Goal: Information Seeking & Learning: Learn about a topic

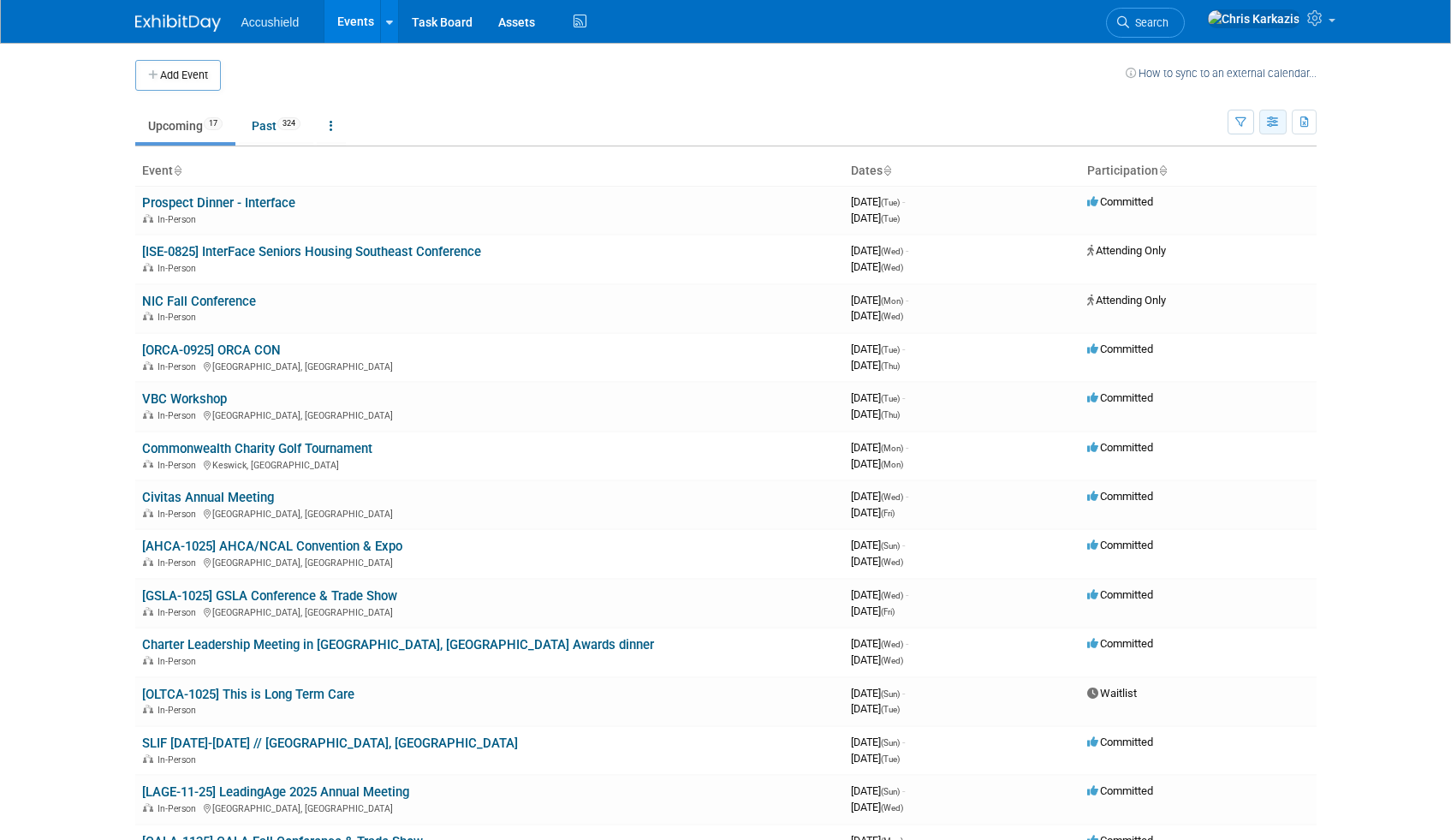
click at [1279, 125] on button "button" at bounding box center [1273, 122] width 27 height 25
click at [1211, 229] on link "Calendar View" at bounding box center [1201, 234] width 144 height 24
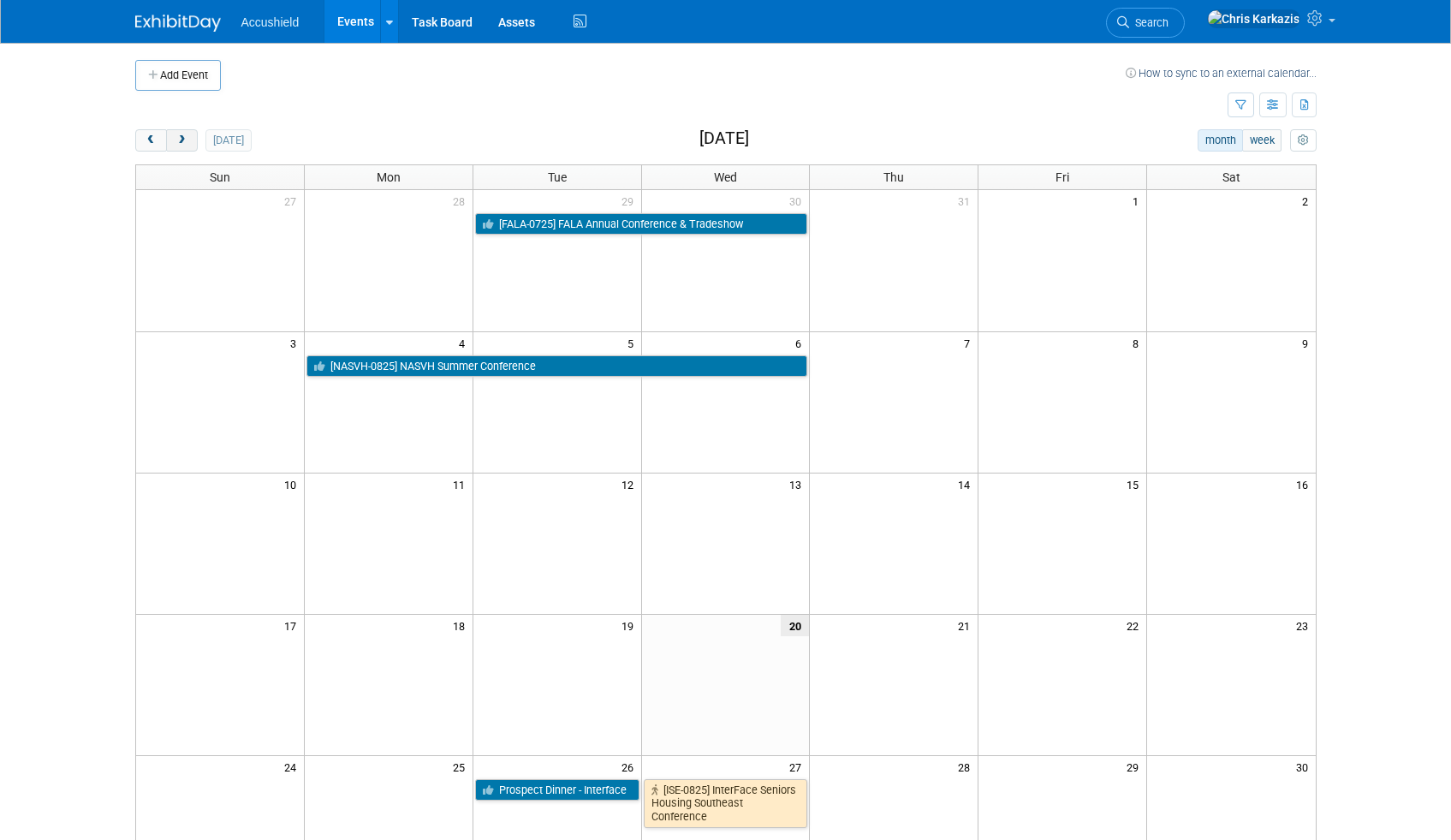
click at [175, 144] on span "next" at bounding box center [182, 141] width 13 height 11
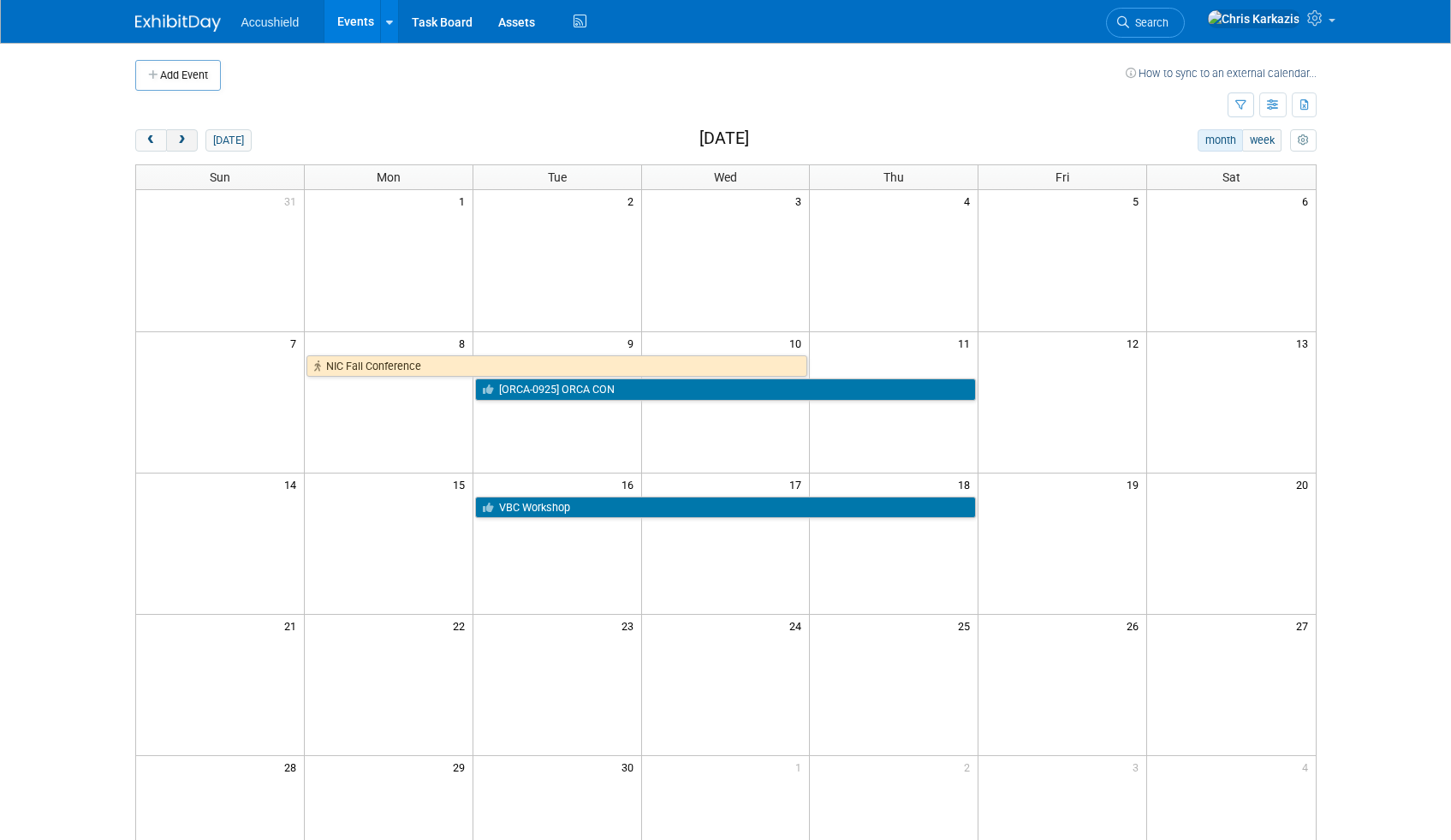
click at [175, 141] on span "next" at bounding box center [182, 141] width 13 height 11
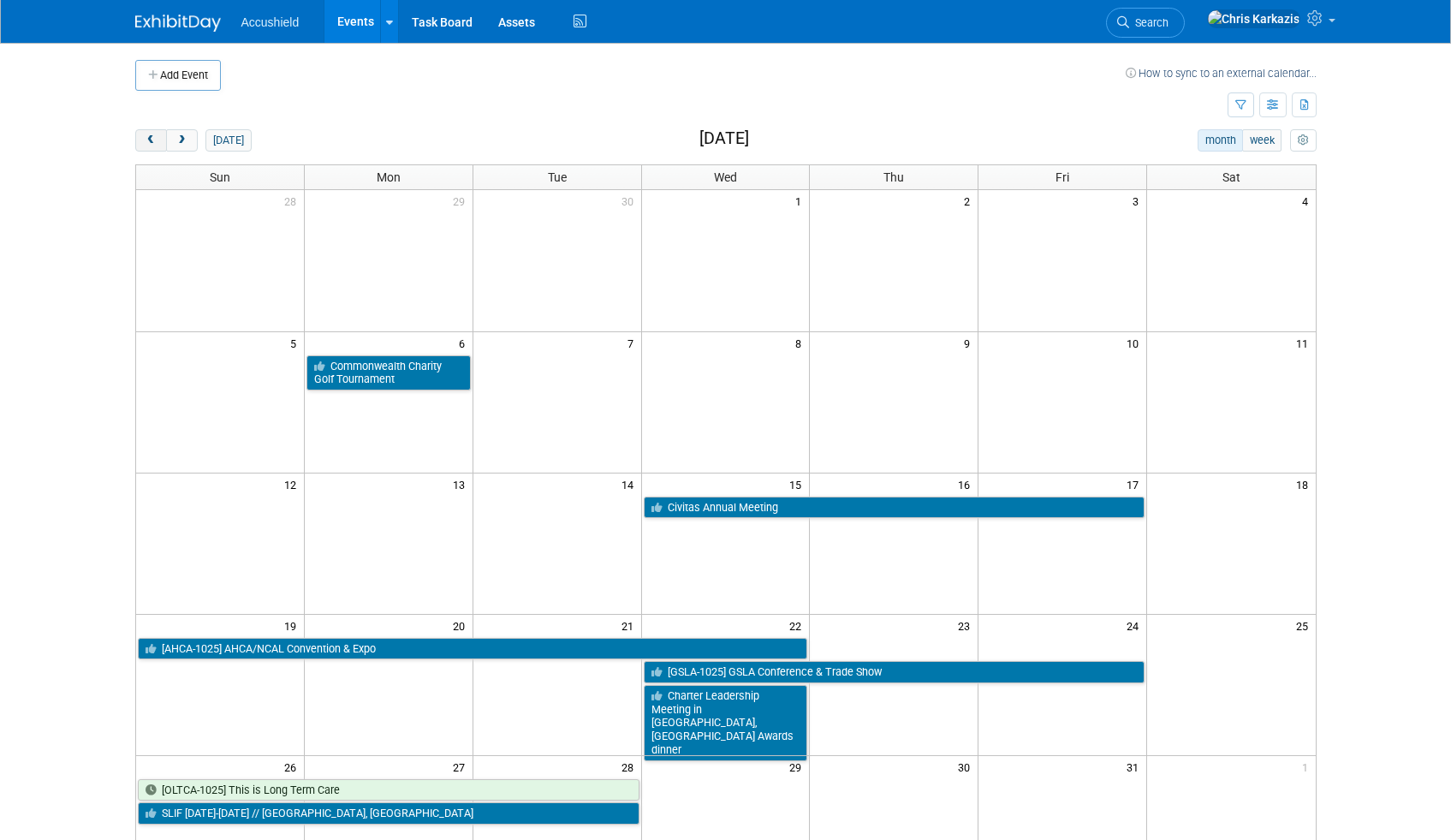
click at [154, 144] on span "prev" at bounding box center [151, 141] width 13 height 11
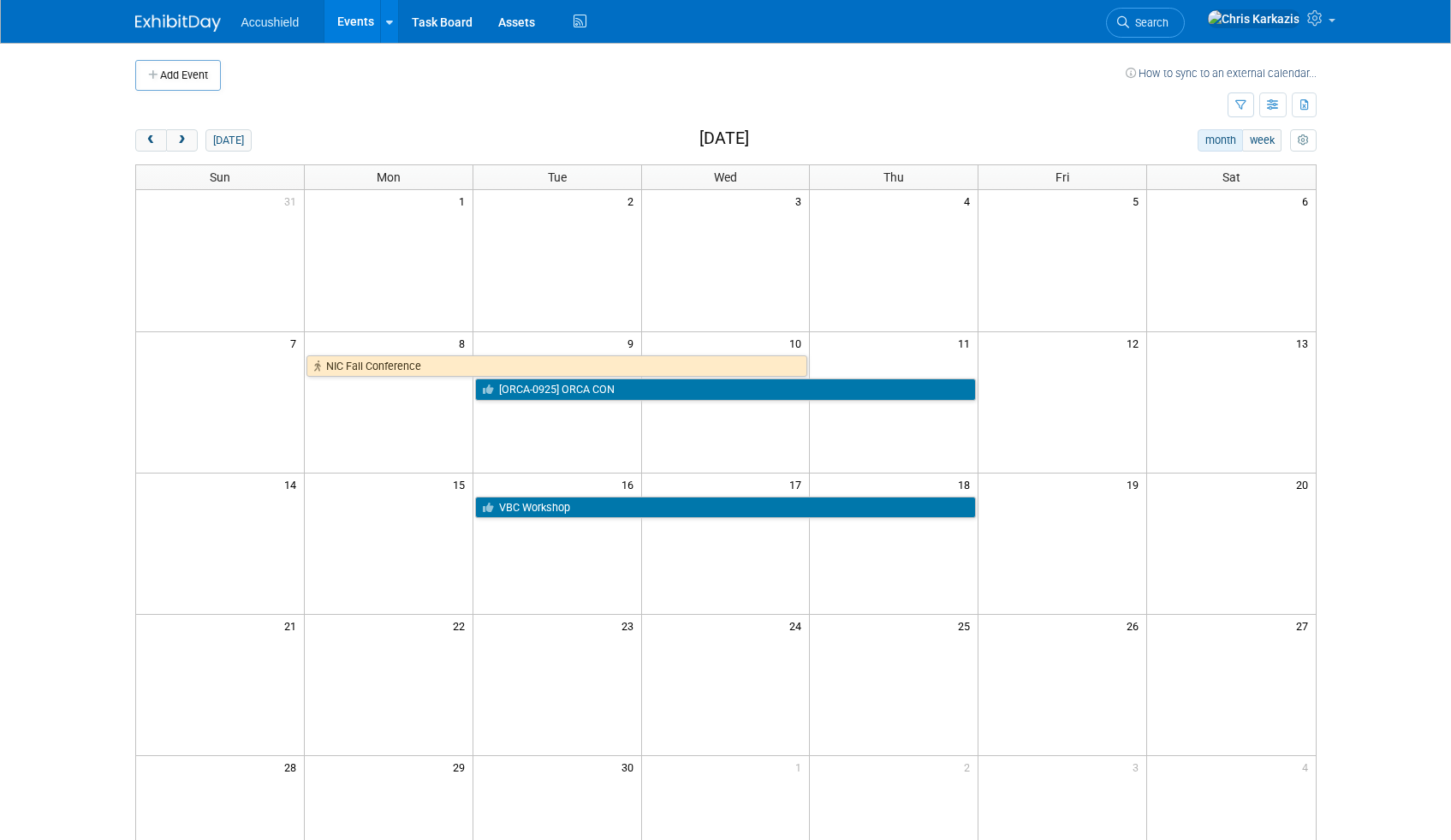
click at [312, 124] on div "Add Event How to sync to an external calendar... New Event Duplicate Event Warn…" at bounding box center [726, 558] width 1208 height 1031
click at [546, 106] on td at bounding box center [682, 106] width 1093 height 30
click at [294, 108] on td at bounding box center [682, 106] width 1093 height 30
click at [189, 146] on button "next" at bounding box center [182, 140] width 32 height 23
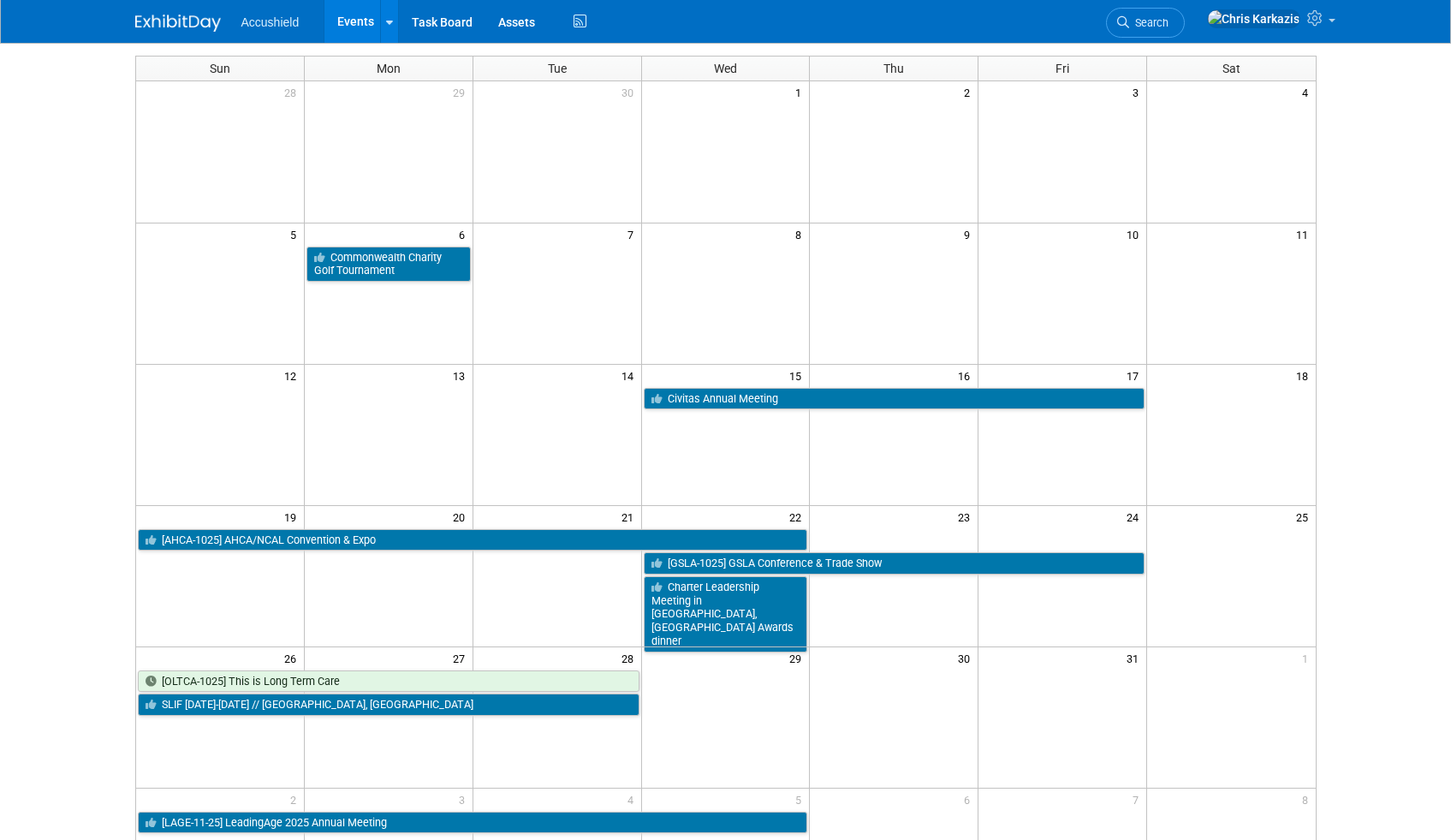
scroll to position [103, 0]
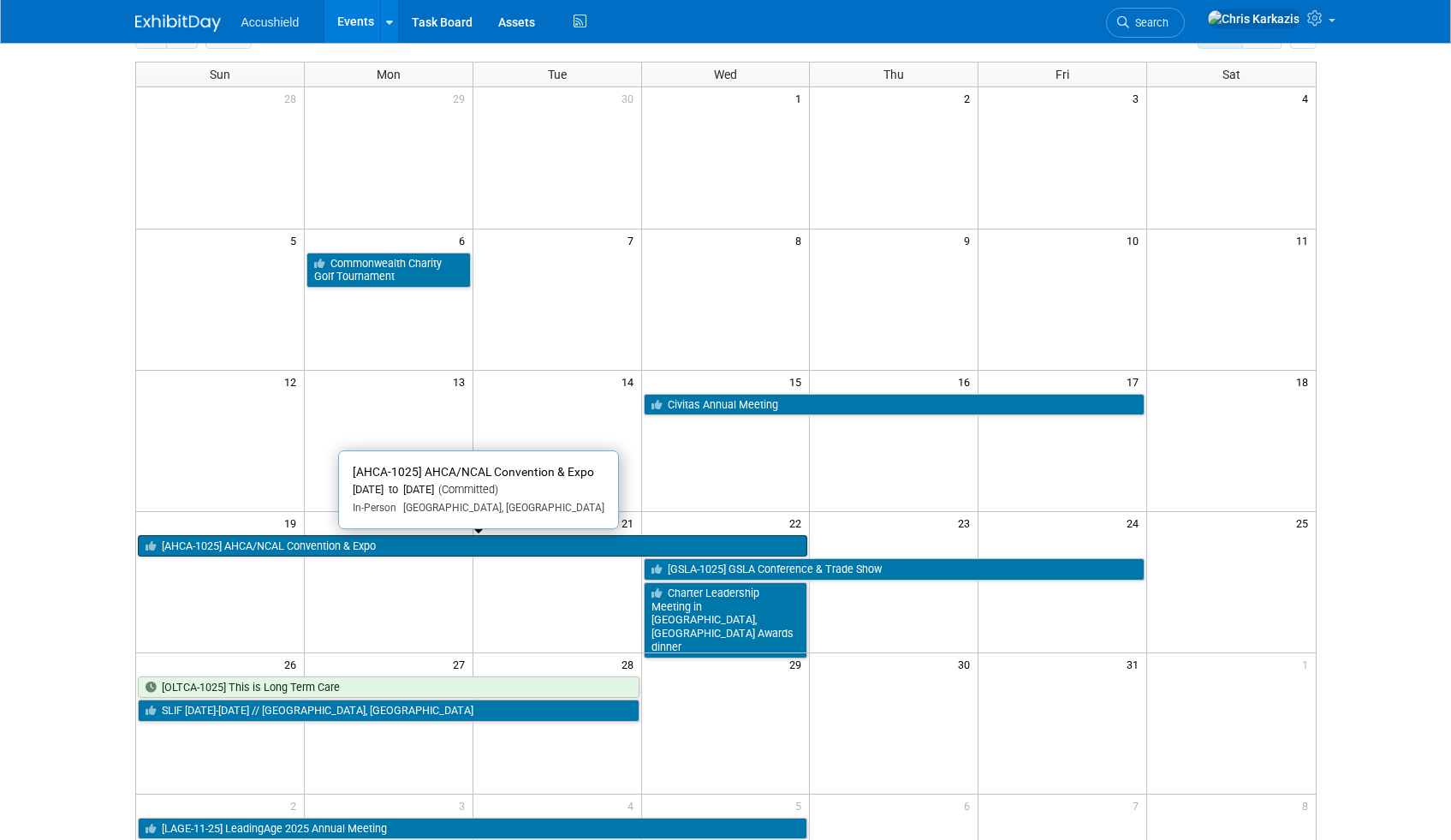
click at [190, 546] on link "[AHCA-1025] AHCA/NCAL Convention & Expo" at bounding box center [472, 547] width 670 height 23
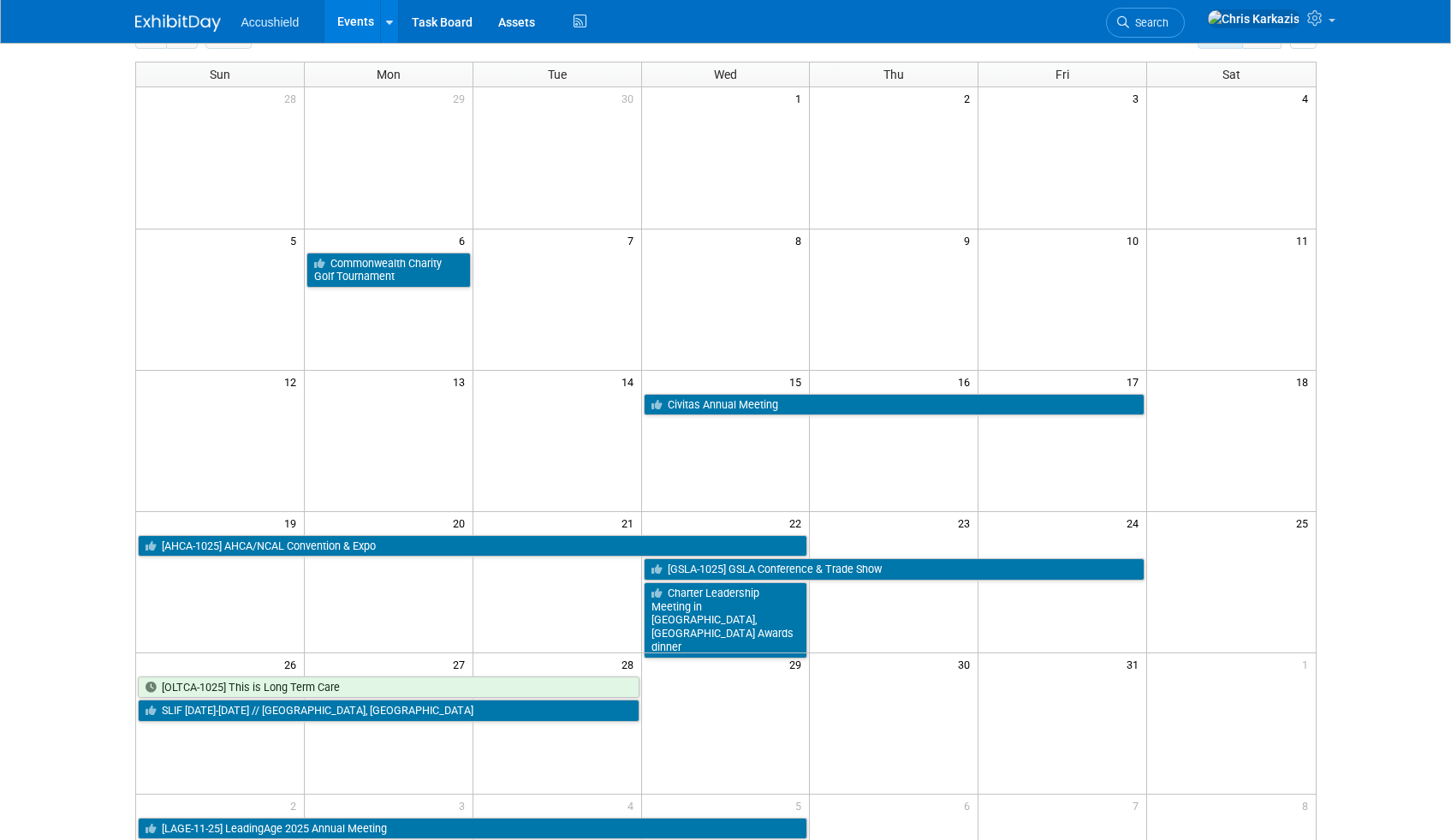
click at [91, 507] on body "Accushield Events Add Event Bulk Upload Events Shareable Event Boards Recently …" at bounding box center [725, 317] width 1451 height 840
click at [89, 320] on body "Accushield Events Add Event Bulk Upload Events Shareable Event Boards Recently …" at bounding box center [725, 317] width 1451 height 840
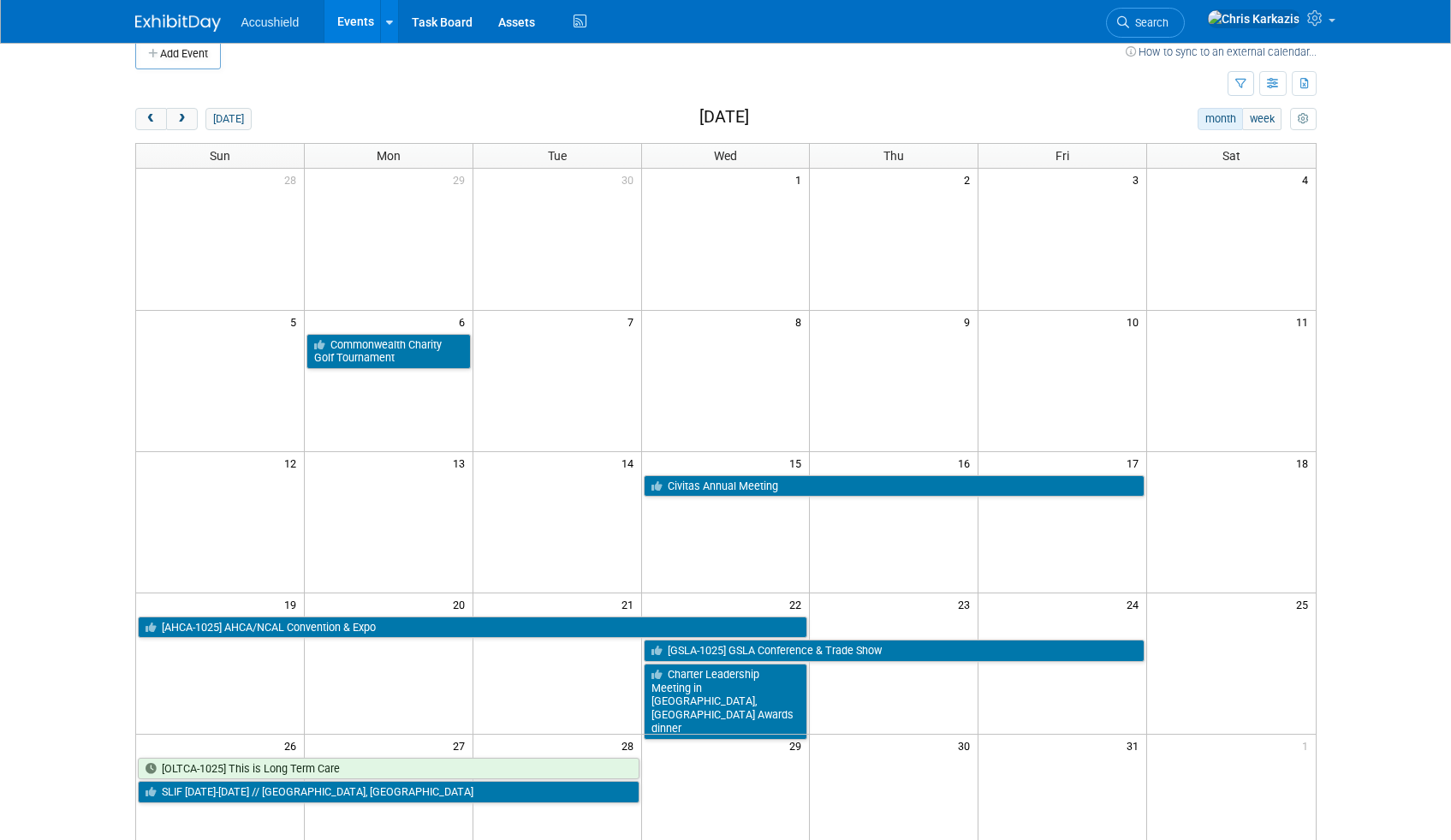
scroll to position [23, 0]
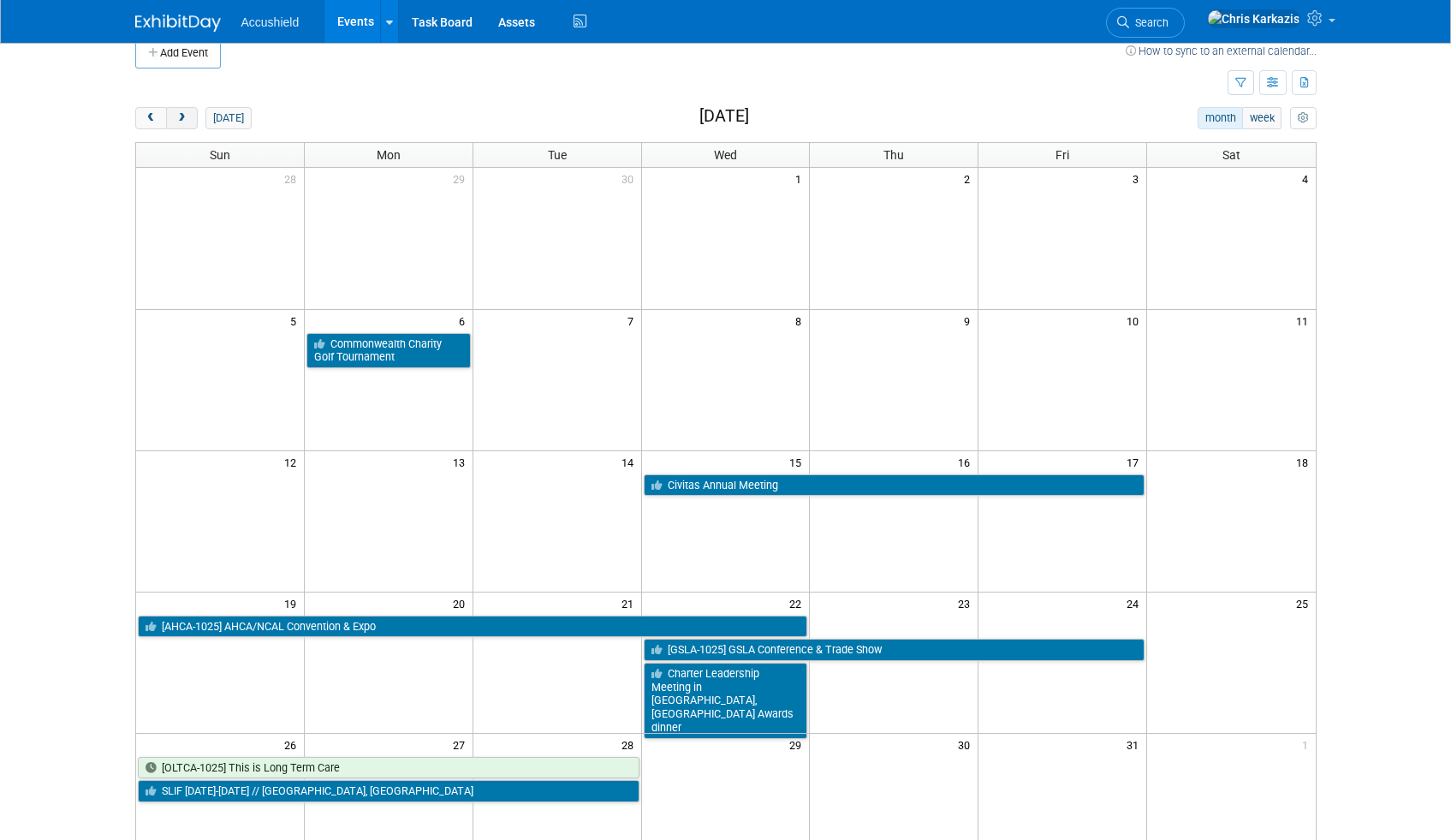
click at [188, 120] on span "next" at bounding box center [182, 119] width 13 height 11
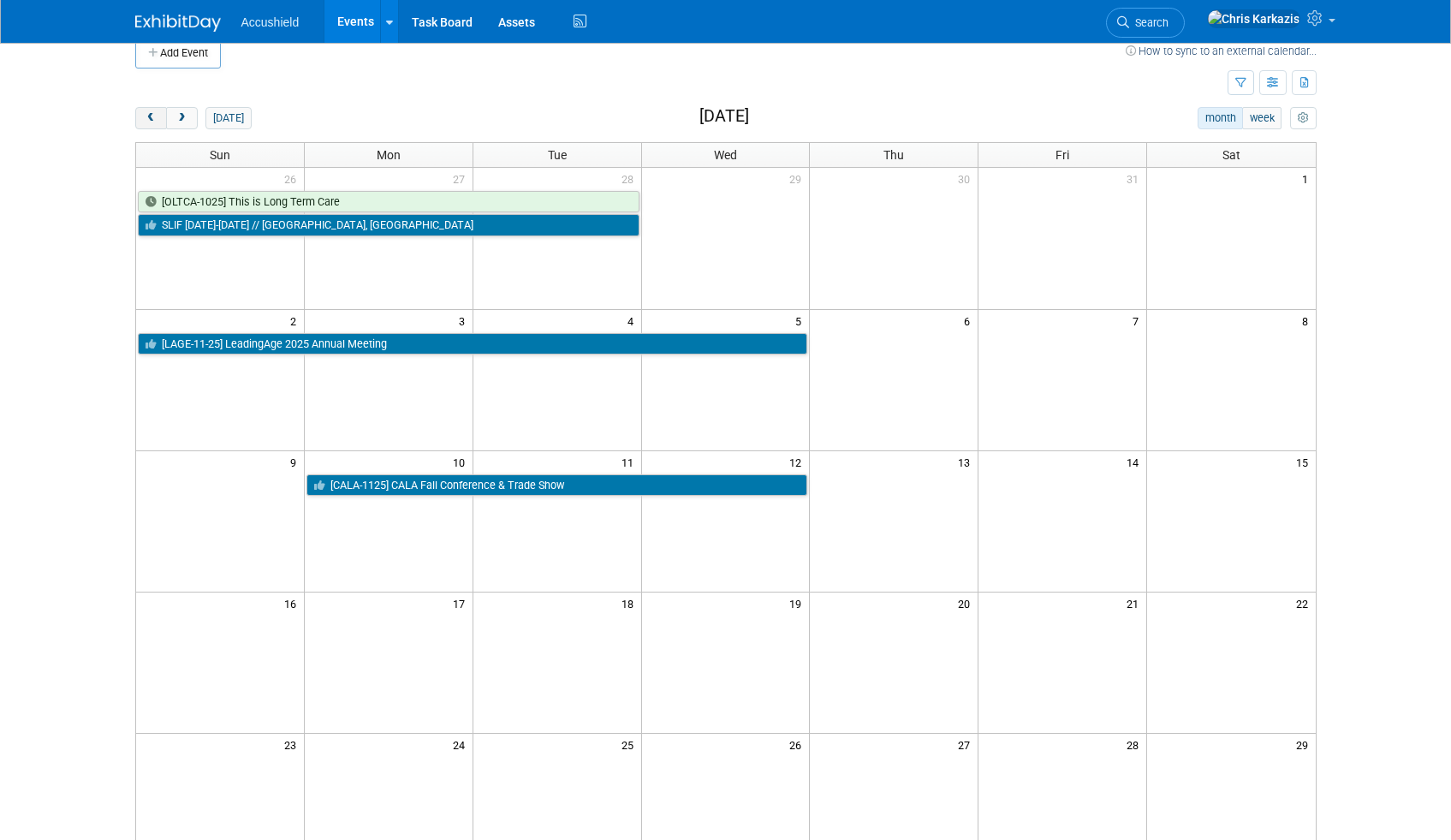
click at [150, 116] on span "prev" at bounding box center [151, 119] width 13 height 11
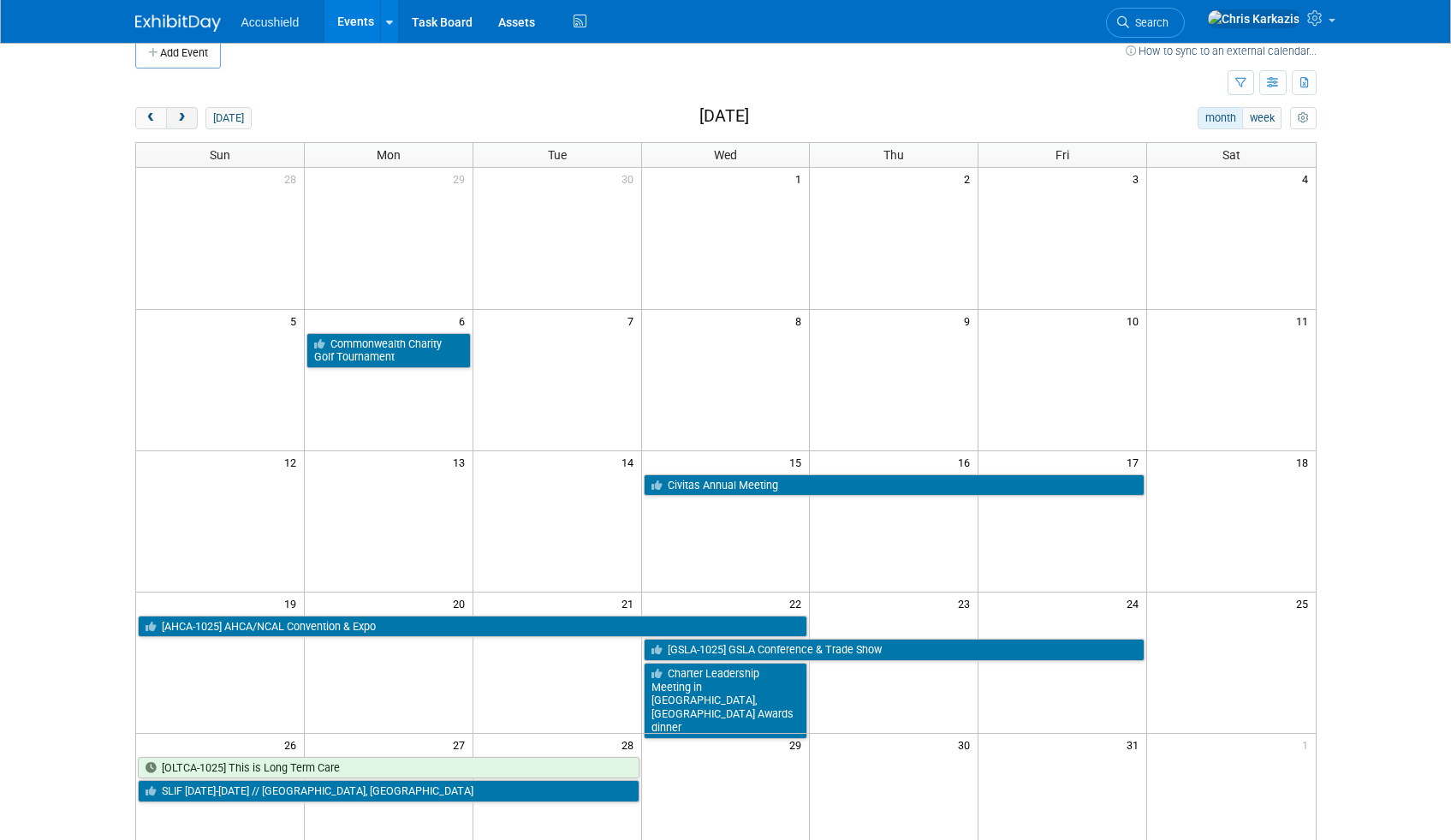
click at [190, 115] on button "next" at bounding box center [182, 119] width 32 height 23
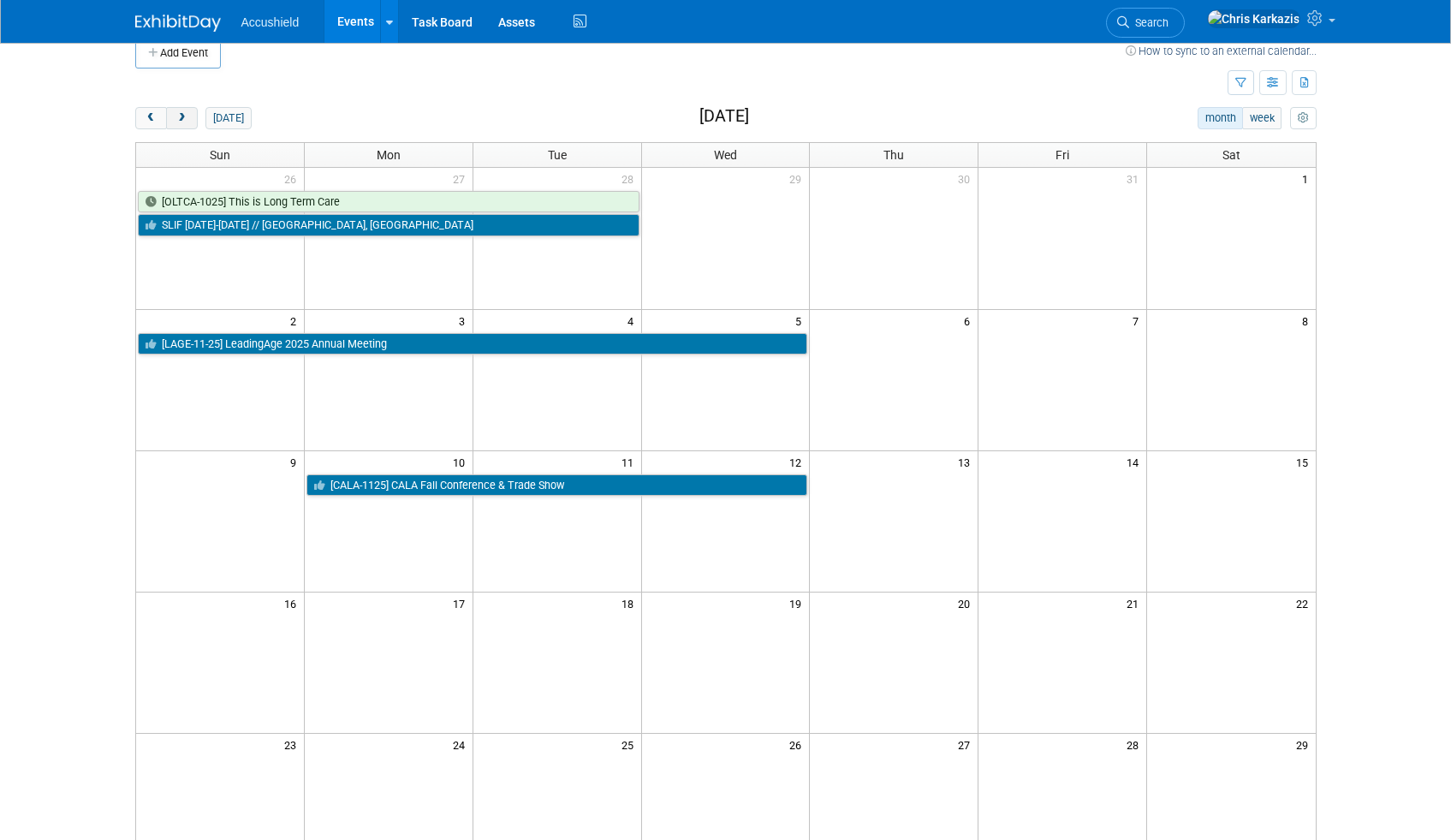
click at [190, 116] on button "next" at bounding box center [182, 119] width 32 height 23
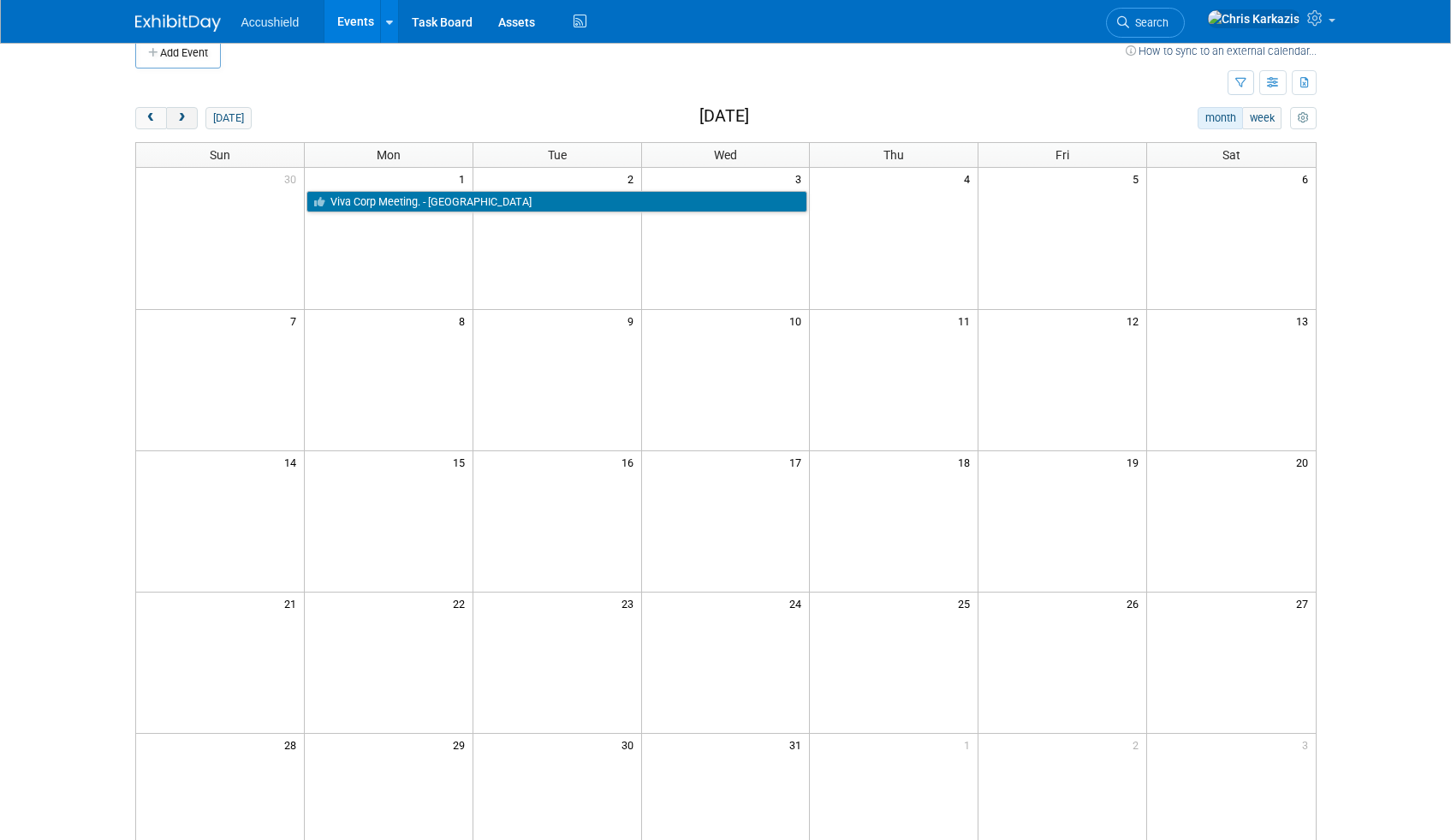
click at [190, 116] on button "next" at bounding box center [182, 119] width 32 height 23
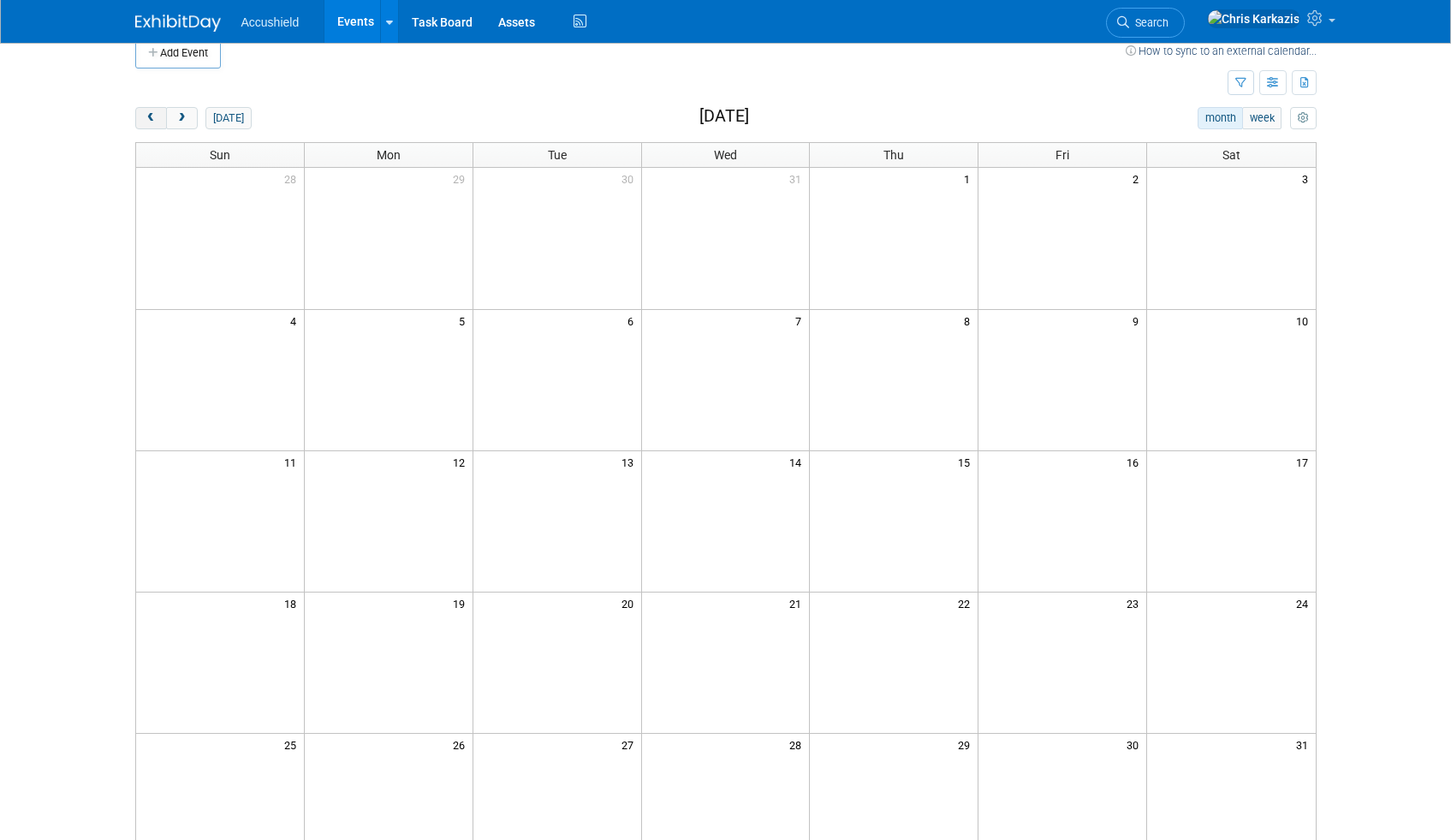
click at [158, 120] on button "prev" at bounding box center [152, 119] width 32 height 23
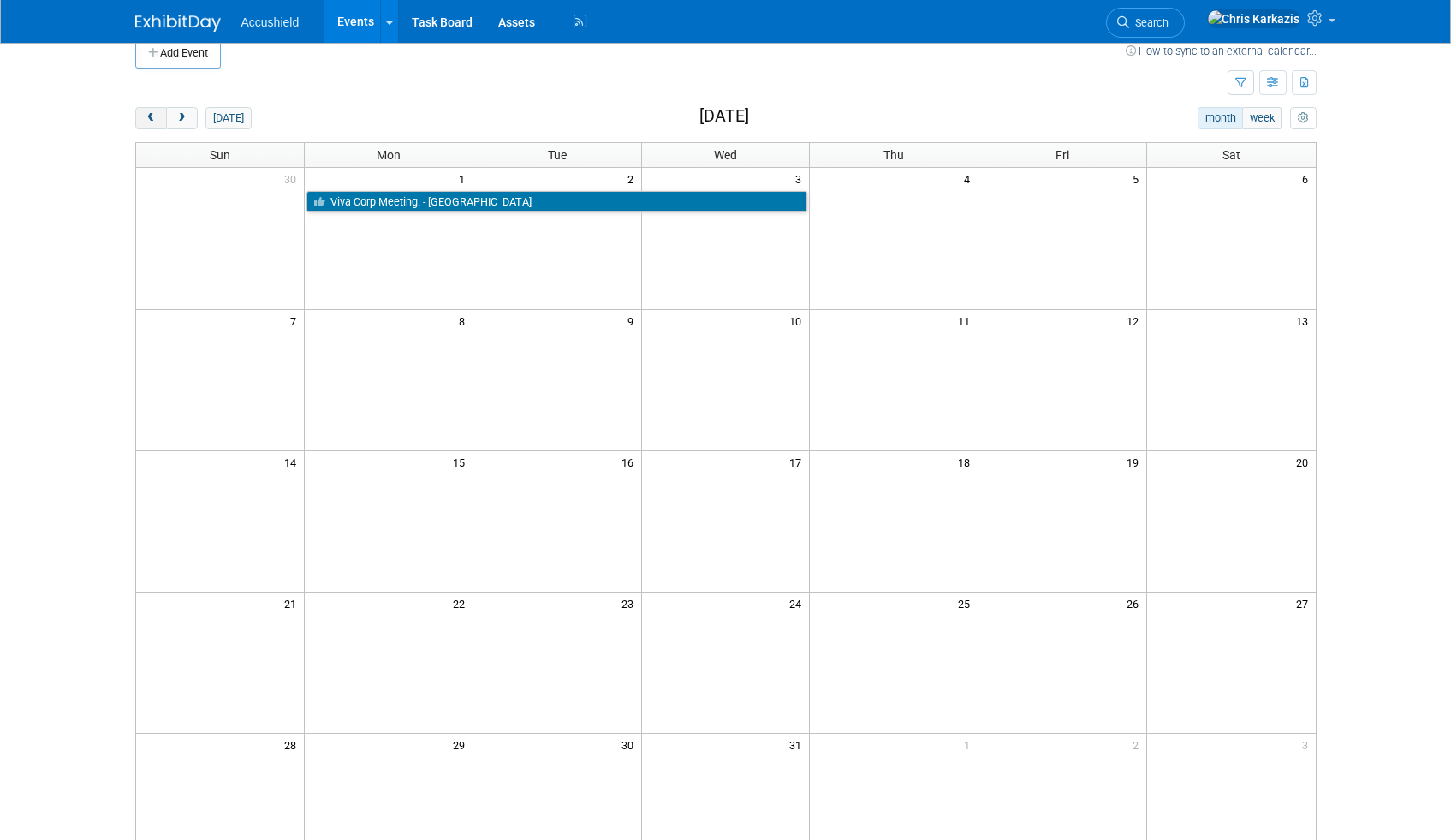
click at [158, 120] on button "prev" at bounding box center [152, 119] width 32 height 23
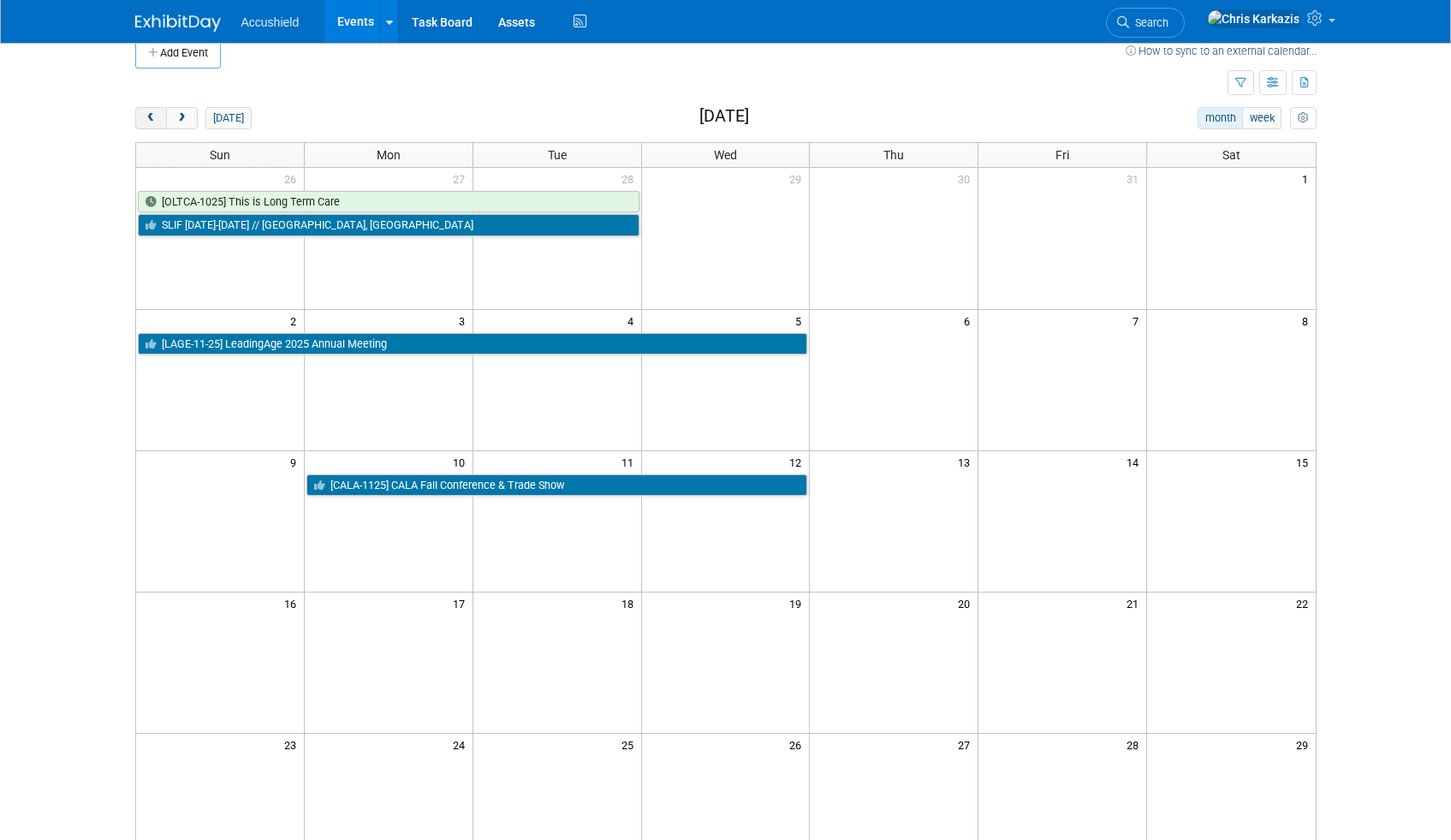
click at [163, 112] on button "prev" at bounding box center [152, 119] width 32 height 23
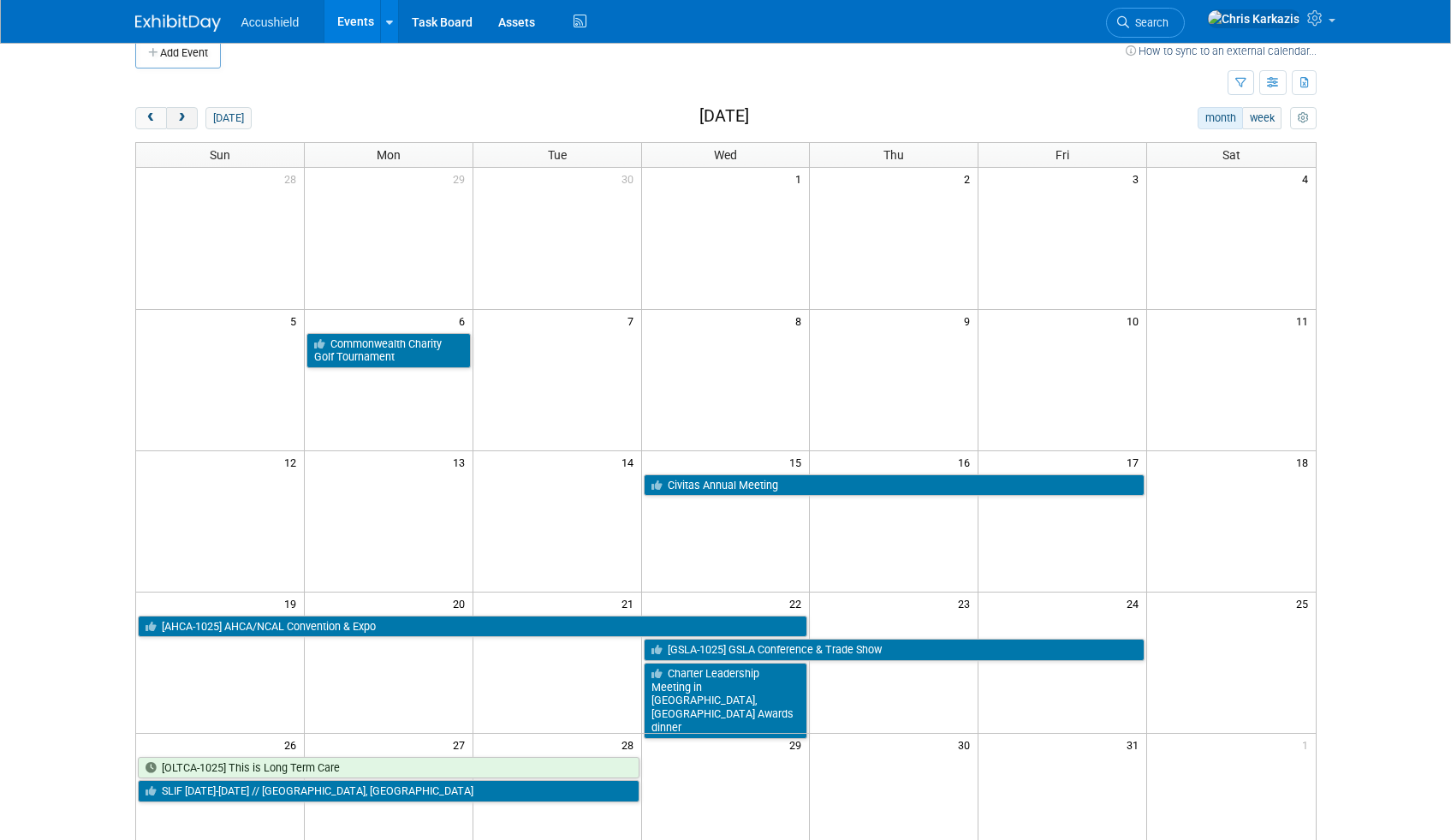
click at [179, 124] on span "next" at bounding box center [182, 119] width 13 height 11
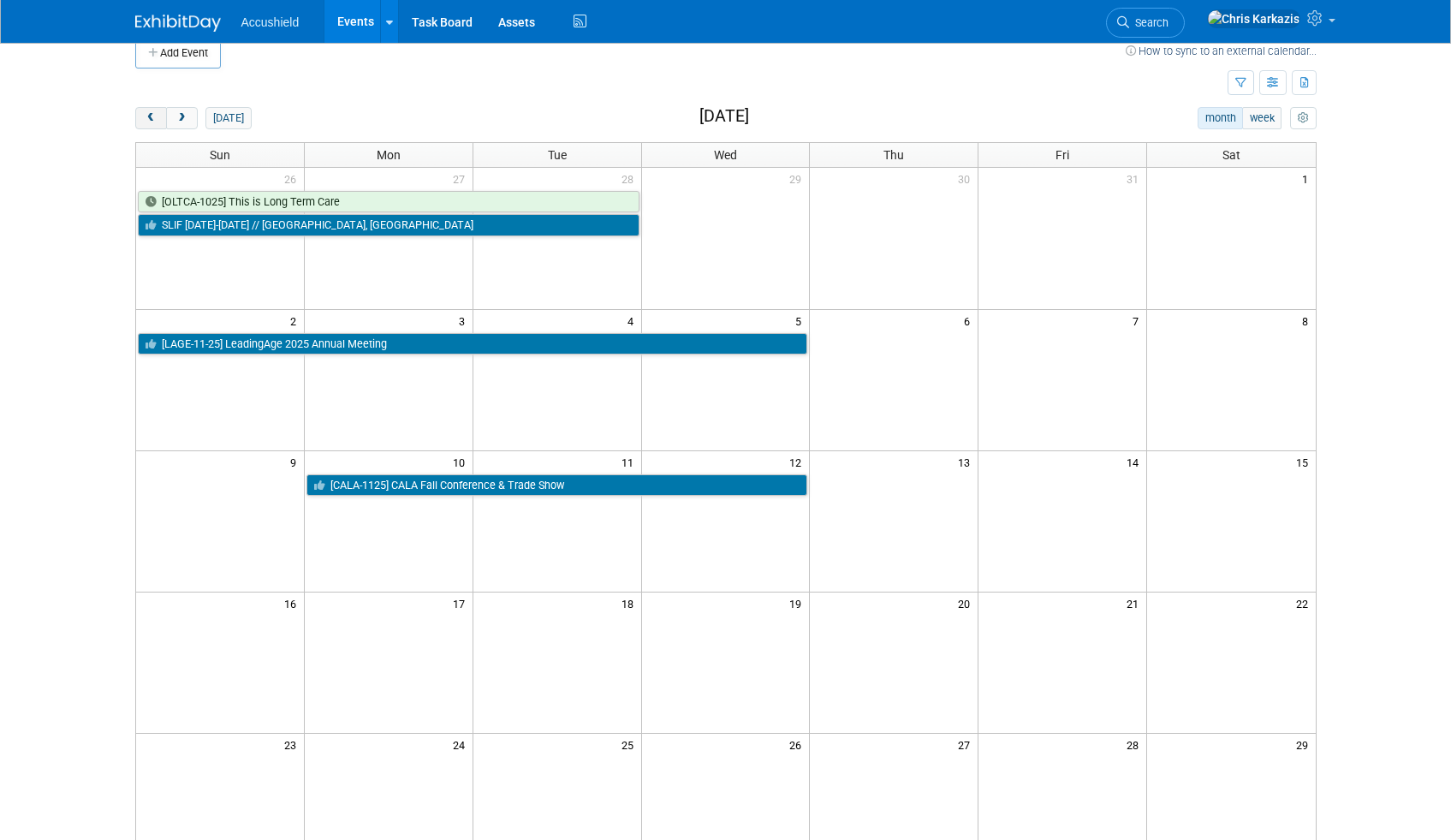
click at [147, 110] on button "prev" at bounding box center [152, 119] width 32 height 23
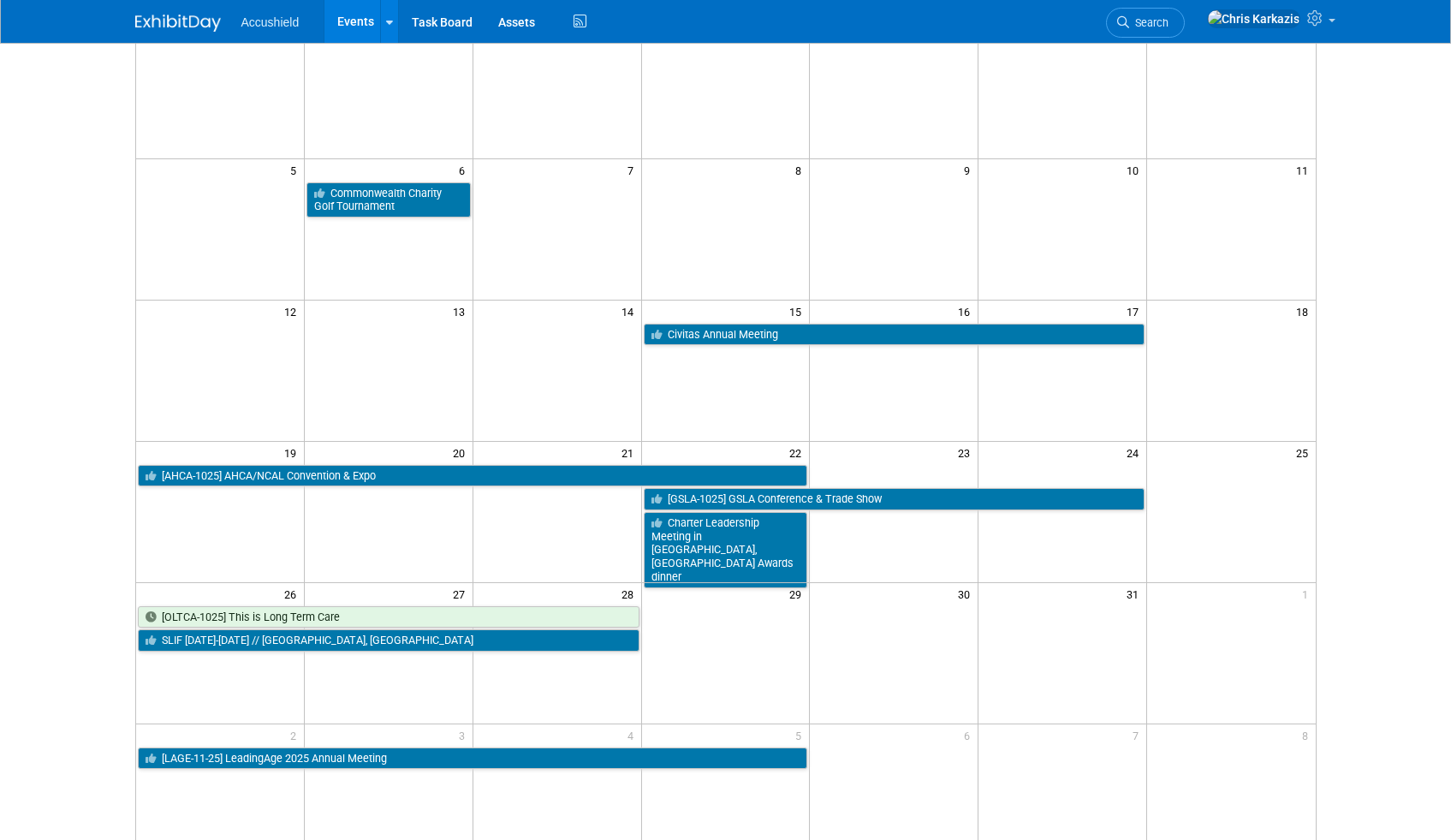
scroll to position [0, 0]
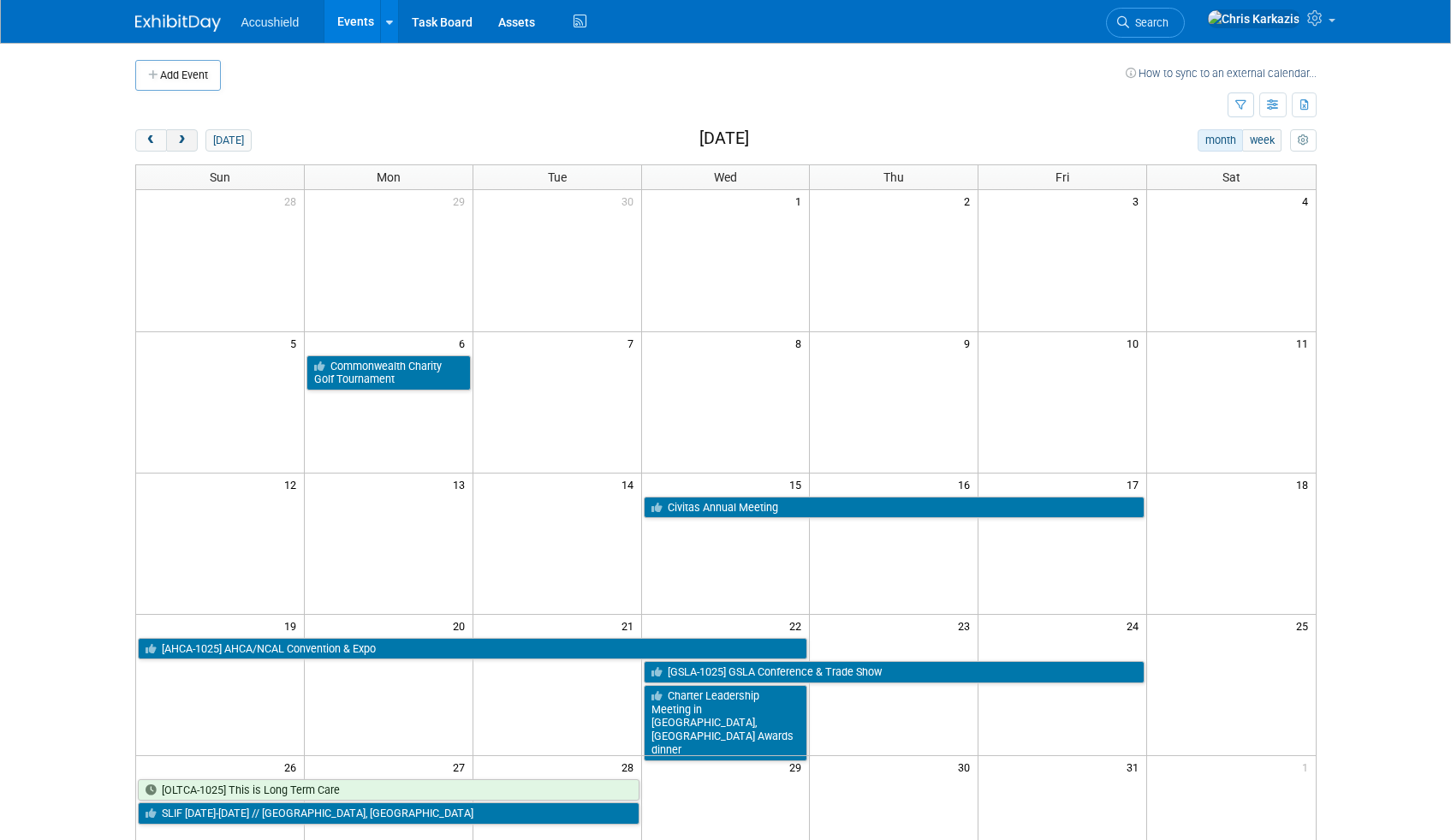
click at [190, 140] on button "next" at bounding box center [182, 140] width 32 height 23
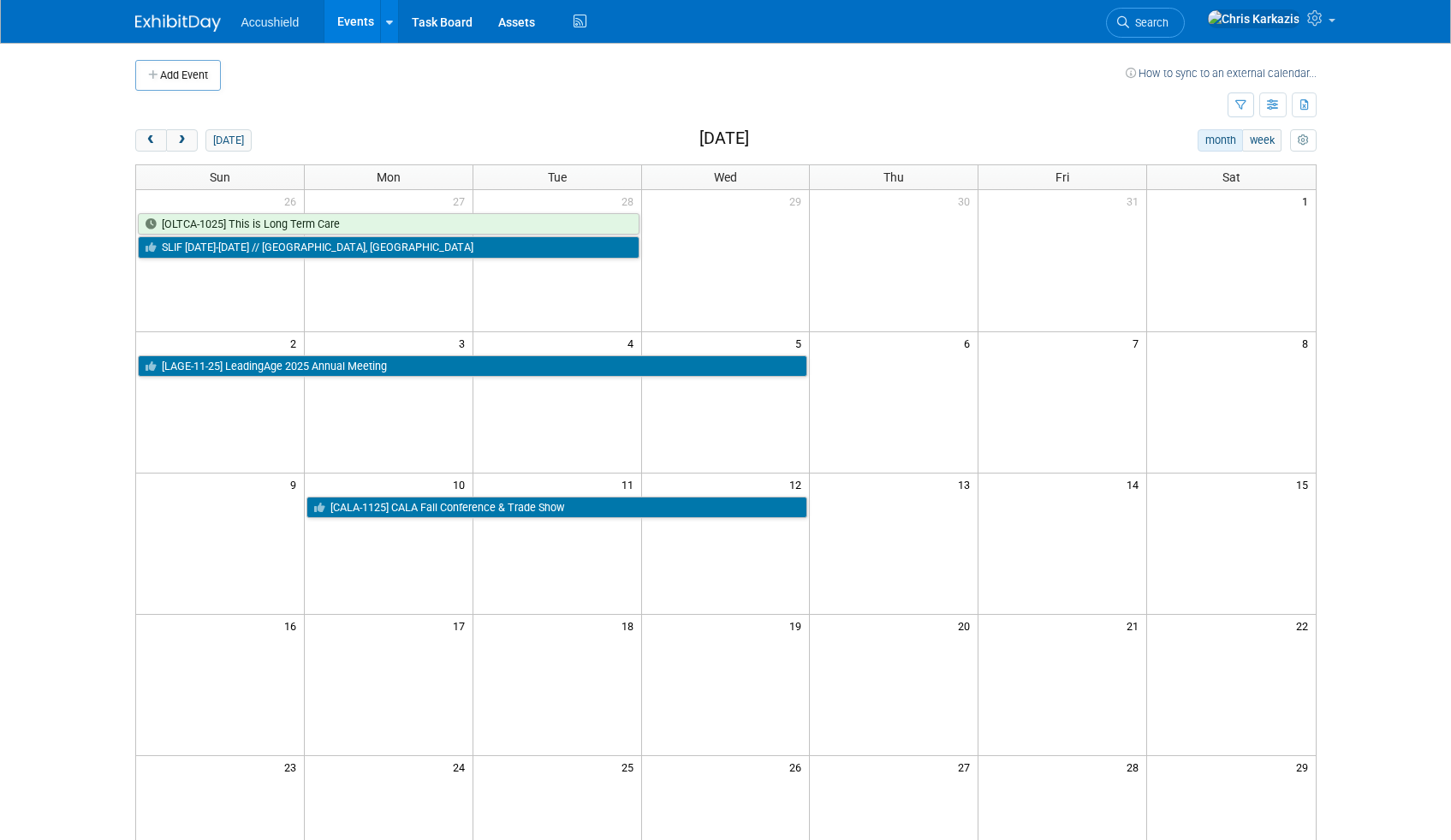
click at [600, 79] on td at bounding box center [673, 75] width 905 height 31
click at [562, 122] on div "Add Event How to sync to an external calendar... New Event Duplicate Event Warn…" at bounding box center [726, 558] width 1208 height 1031
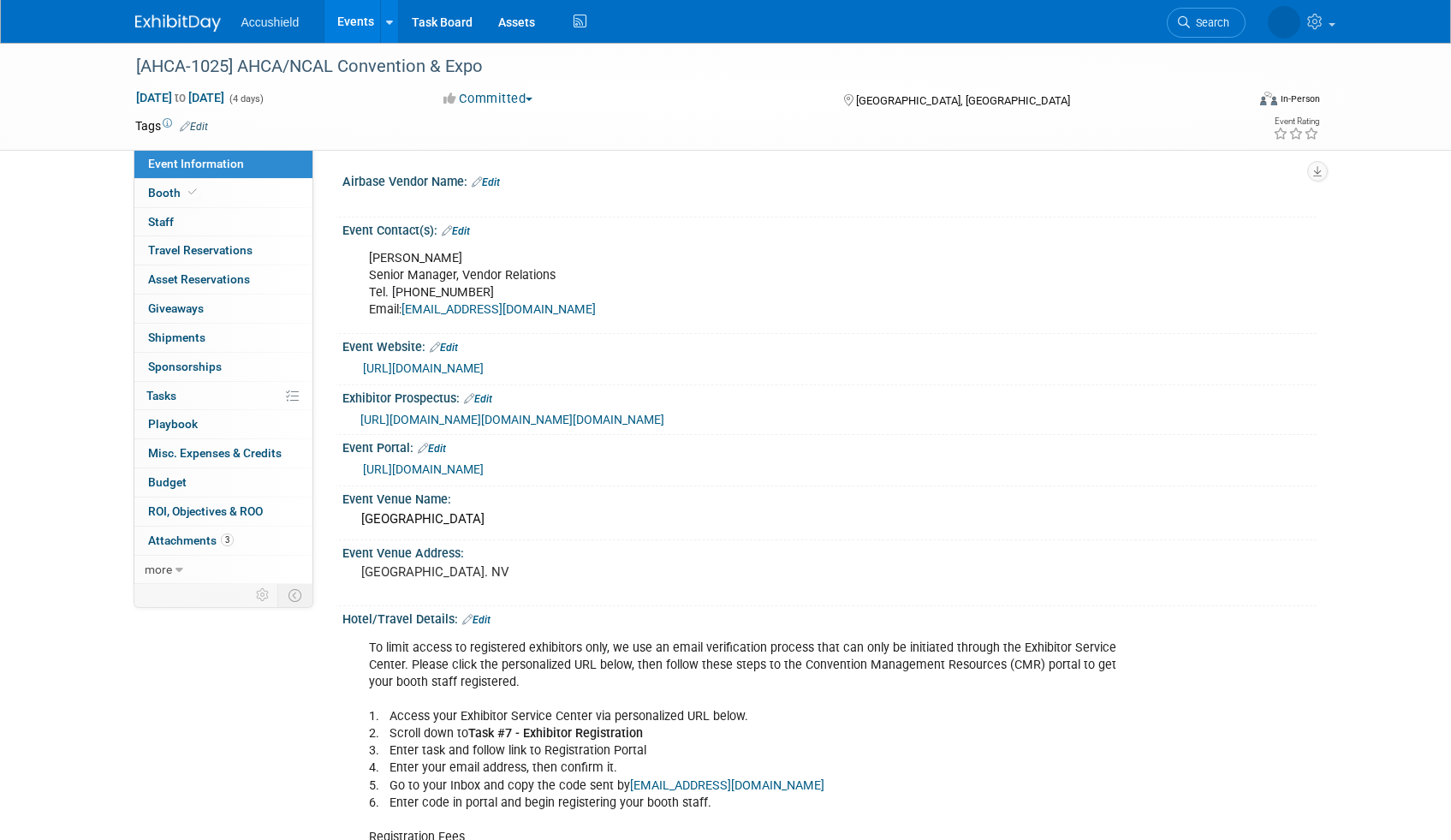
select select "Yes"
